Goal: Information Seeking & Learning: Find specific fact

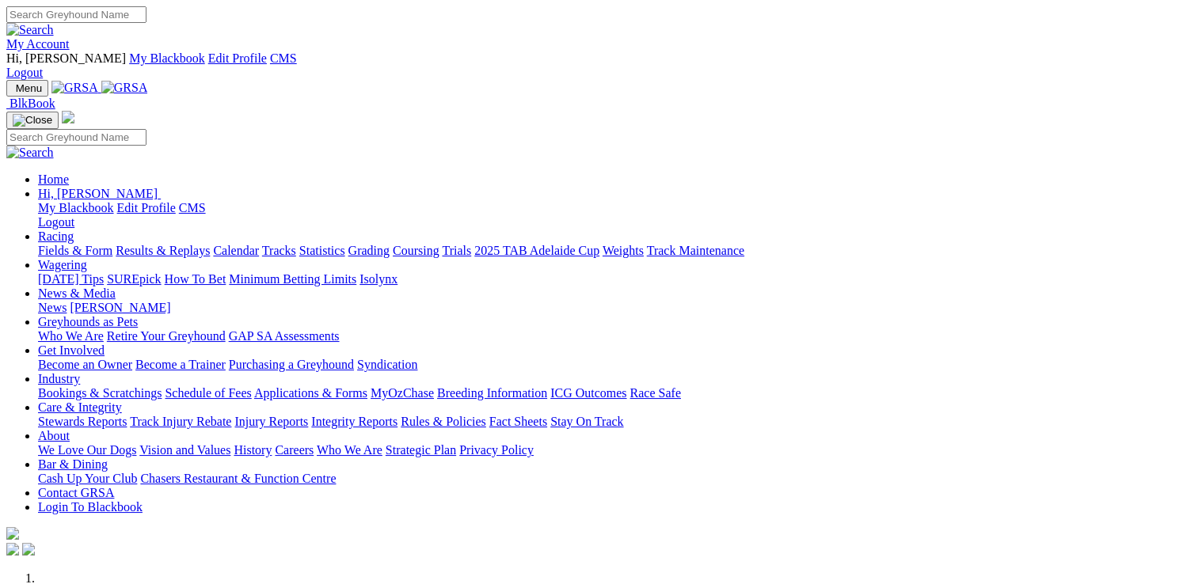
click at [397, 272] on link "Isolynx" at bounding box center [378, 278] width 38 height 13
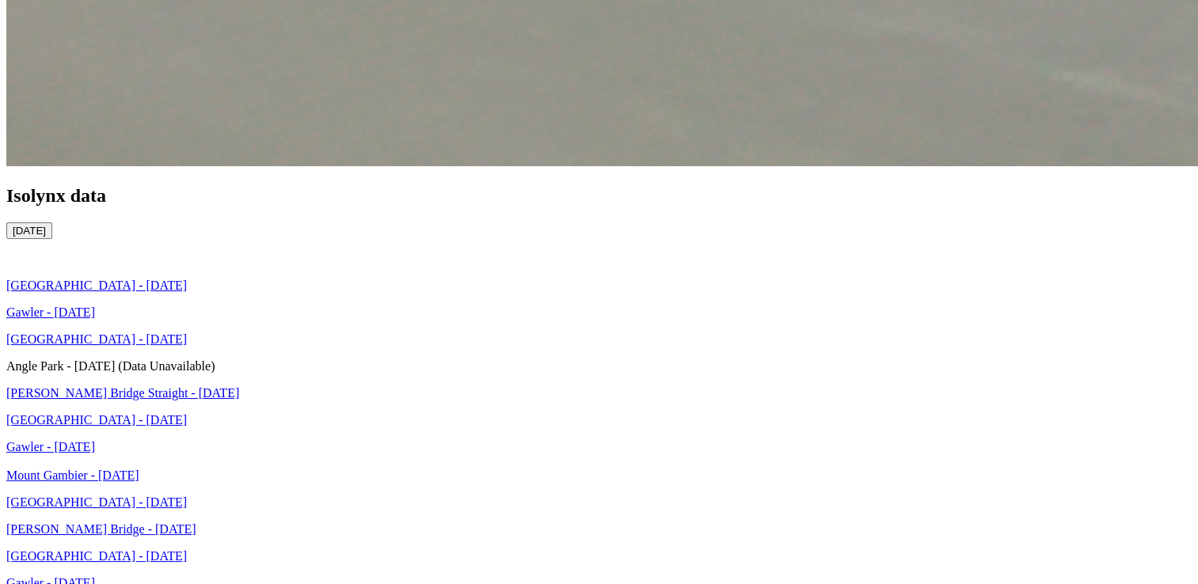
scroll to position [3078, 0]
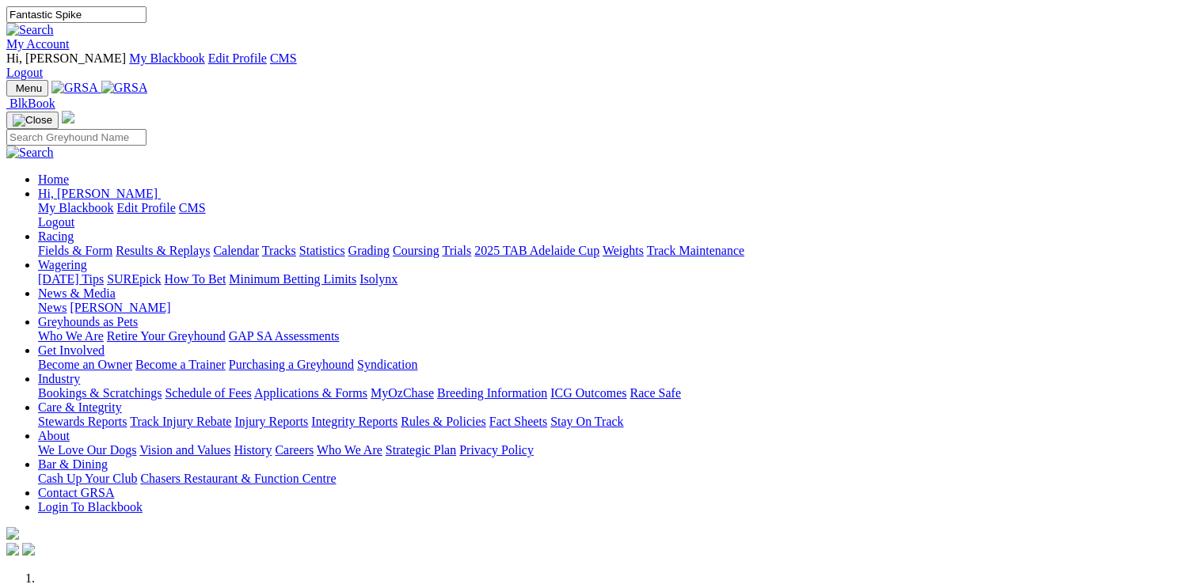
type input "Fantastic Spike"
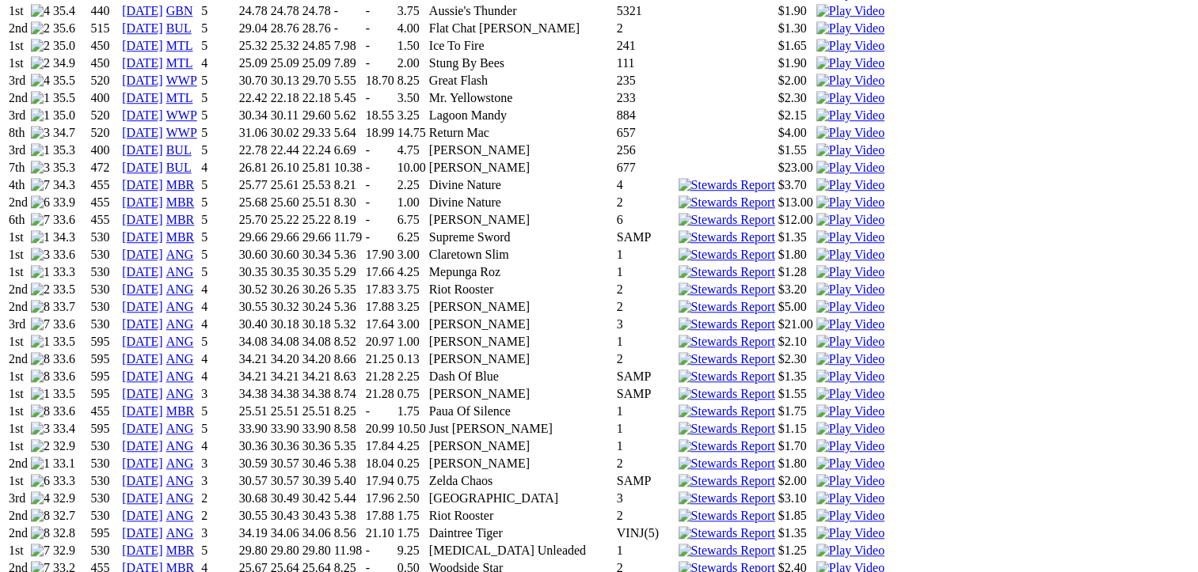
scroll to position [1362, 0]
click at [163, 494] on link "08 Aug 24" at bounding box center [142, 500] width 41 height 13
